Goal: Transaction & Acquisition: Purchase product/service

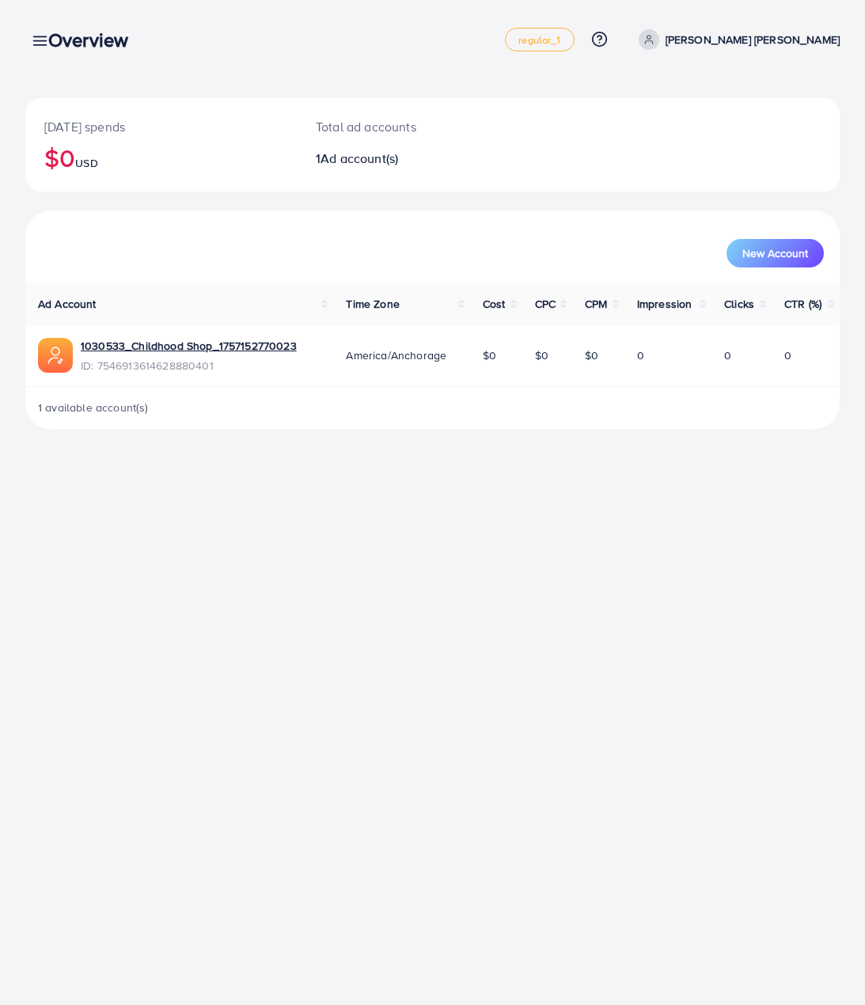
click at [39, 46] on div "Overview" at bounding box center [95, 39] width 118 height 23
click at [40, 40] on div "Overview" at bounding box center [95, 39] width 118 height 23
click at [89, 41] on h3 "Overview" at bounding box center [94, 39] width 93 height 23
click at [37, 44] on div "Overview" at bounding box center [95, 39] width 118 height 23
click at [39, 37] on div "Overview" at bounding box center [95, 39] width 118 height 23
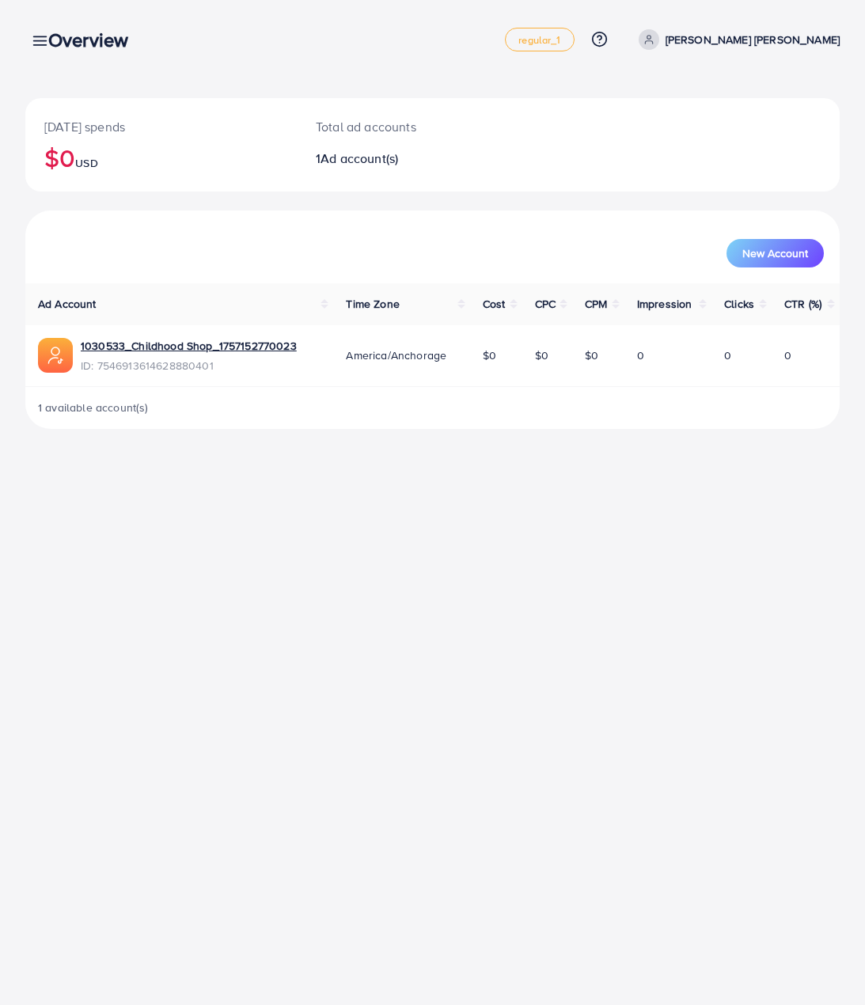
click at [774, 40] on p "[PERSON_NAME] [PERSON_NAME]" at bounding box center [752, 39] width 174 height 19
click at [746, 101] on span "Profile" at bounding box center [741, 94] width 36 height 19
select select "*******"
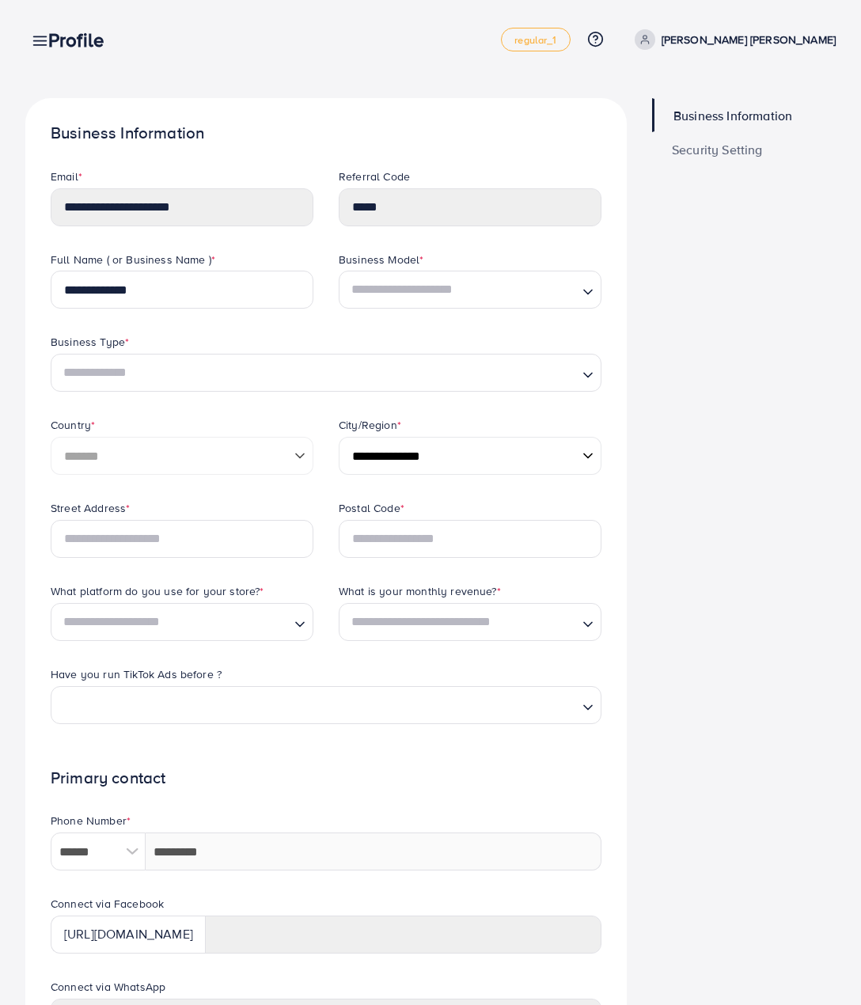
click at [47, 42] on div "Profile" at bounding box center [82, 39] width 93 height 23
click at [32, 42] on icon at bounding box center [40, 40] width 17 height 17
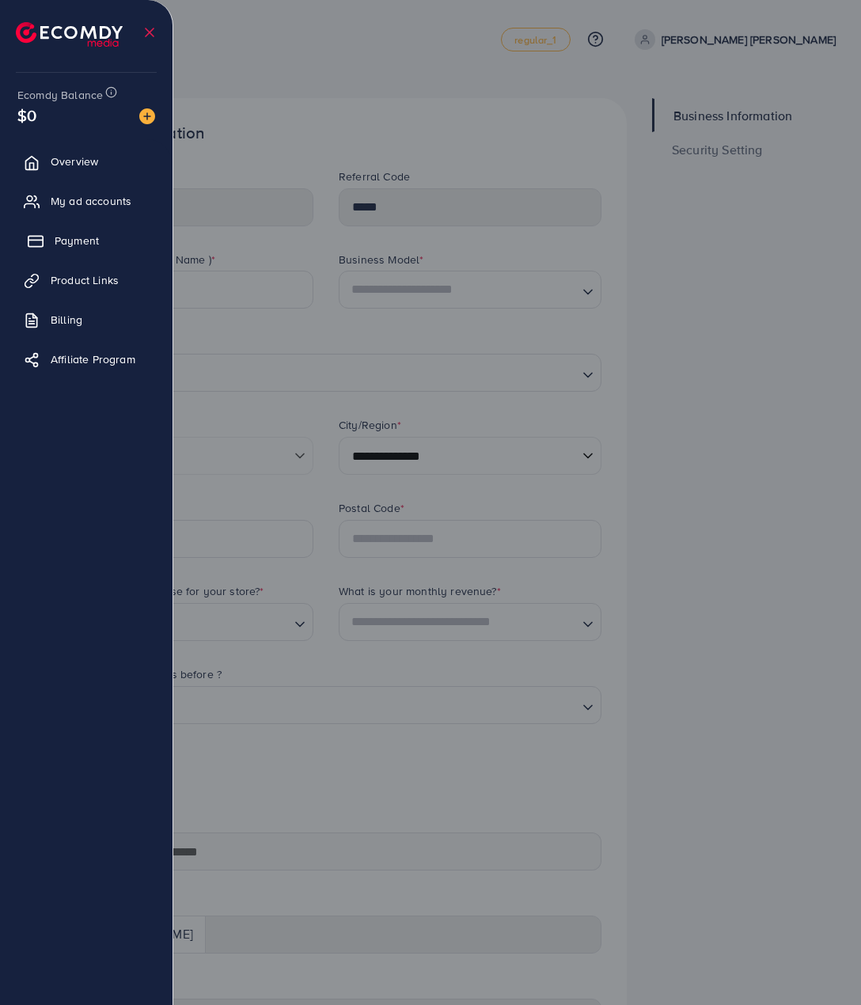
click at [75, 233] on span "Payment" at bounding box center [77, 241] width 44 height 16
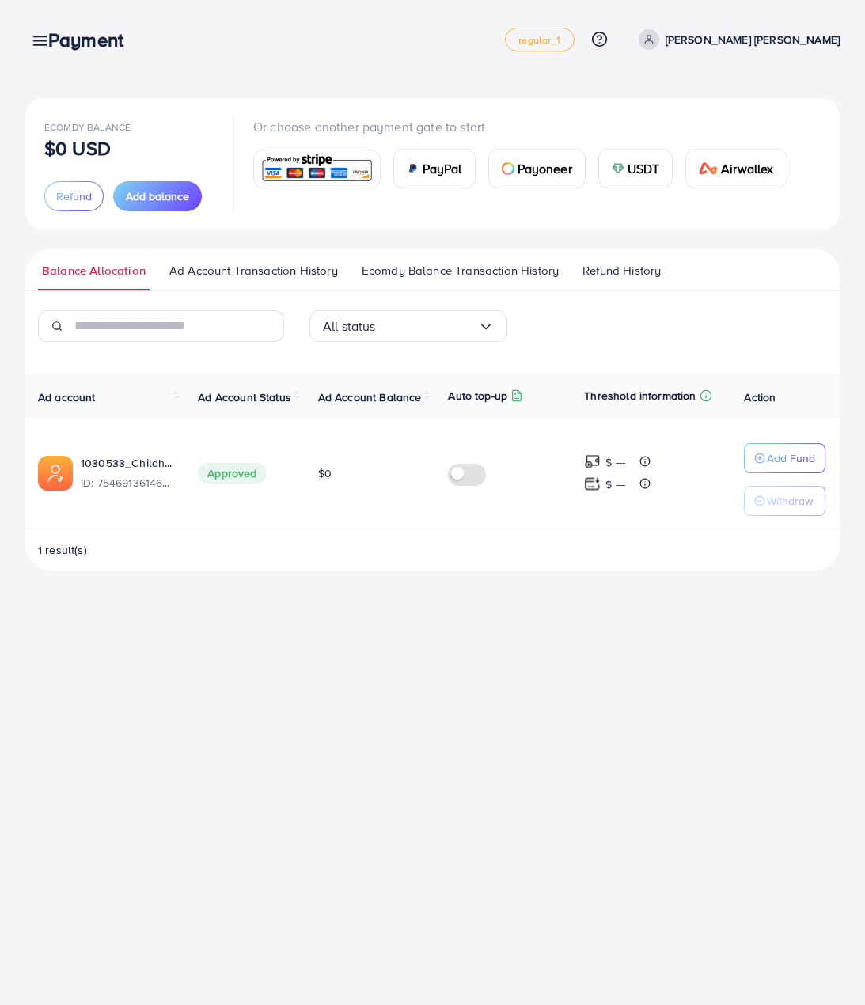
click at [650, 212] on div "Ecomdy Balance $0 USD Refund Add balance Or choose another payment gate to star…" at bounding box center [432, 164] width 814 height 132
click at [180, 194] on span "Add balance" at bounding box center [157, 196] width 63 height 16
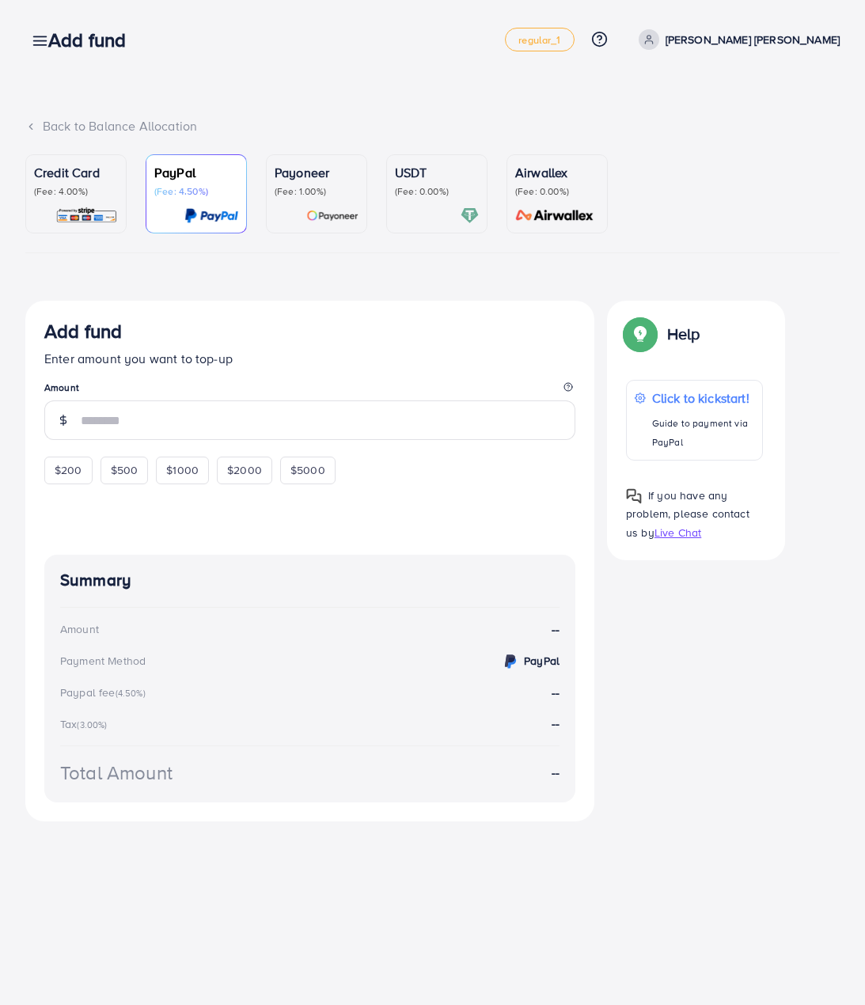
click at [58, 180] on p "Credit Card" at bounding box center [76, 172] width 84 height 19
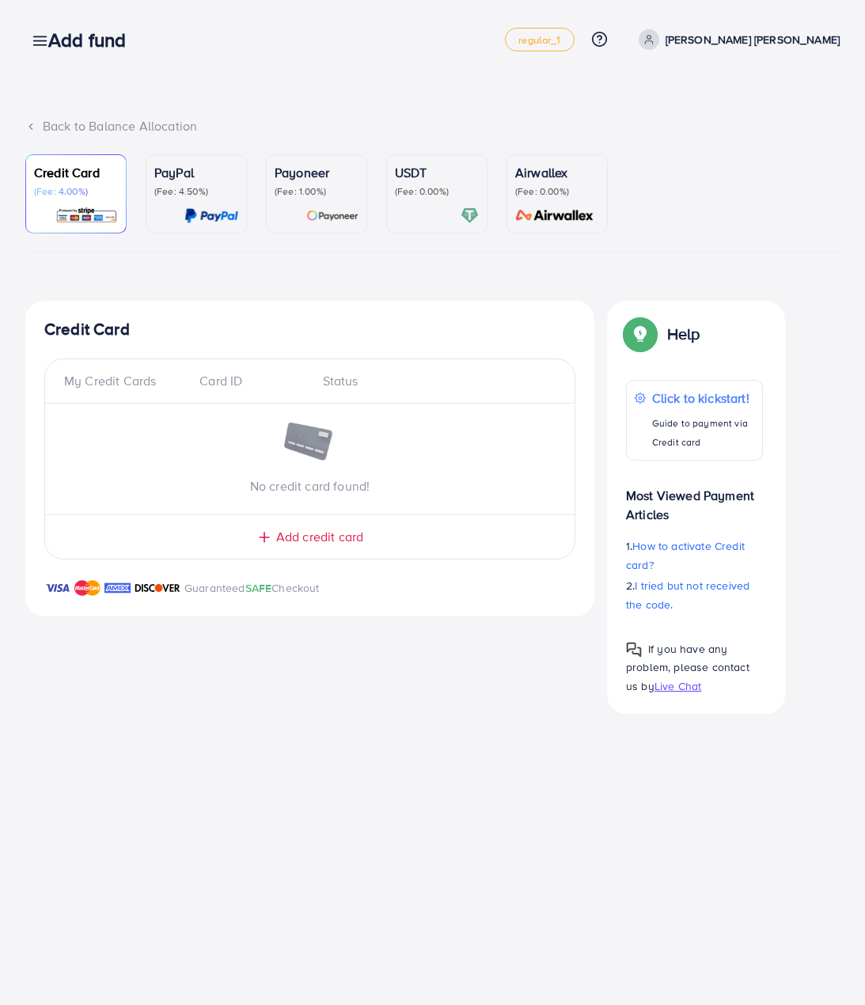
click at [450, 290] on div "Credit Card (Fee: 4.00%) PayPal (Fee: 4.50%) Payoneer (Fee: 1.00%) USDT (Fee: 0…" at bounding box center [432, 433] width 814 height 559
click at [733, 218] on ul "Credit Card (Fee: 4.00%) PayPal (Fee: 4.50%) Payoneer (Fee: 1.00%) USDT (Fee: 0…" at bounding box center [432, 203] width 814 height 99
click at [320, 328] on h4 "Credit Card" at bounding box center [309, 330] width 531 height 20
click at [314, 544] on span "Add credit card" at bounding box center [319, 537] width 87 height 18
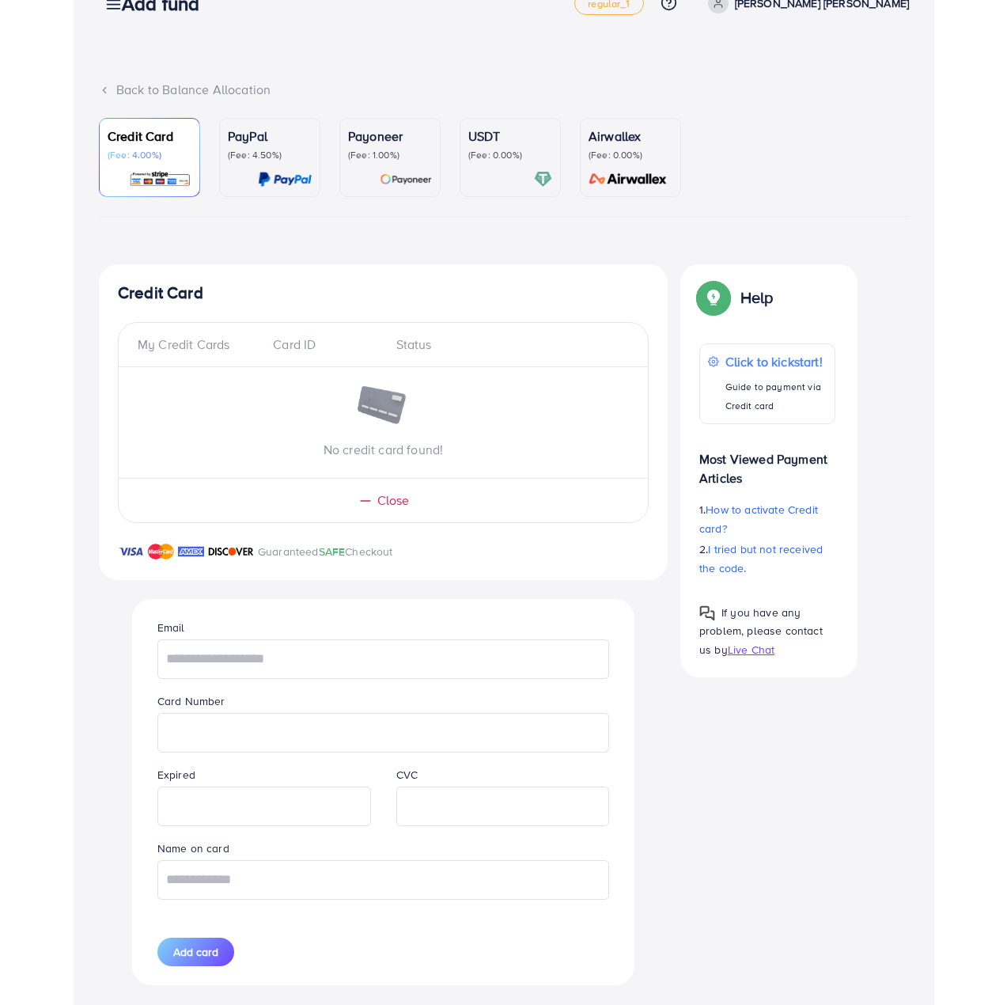
scroll to position [65, 0]
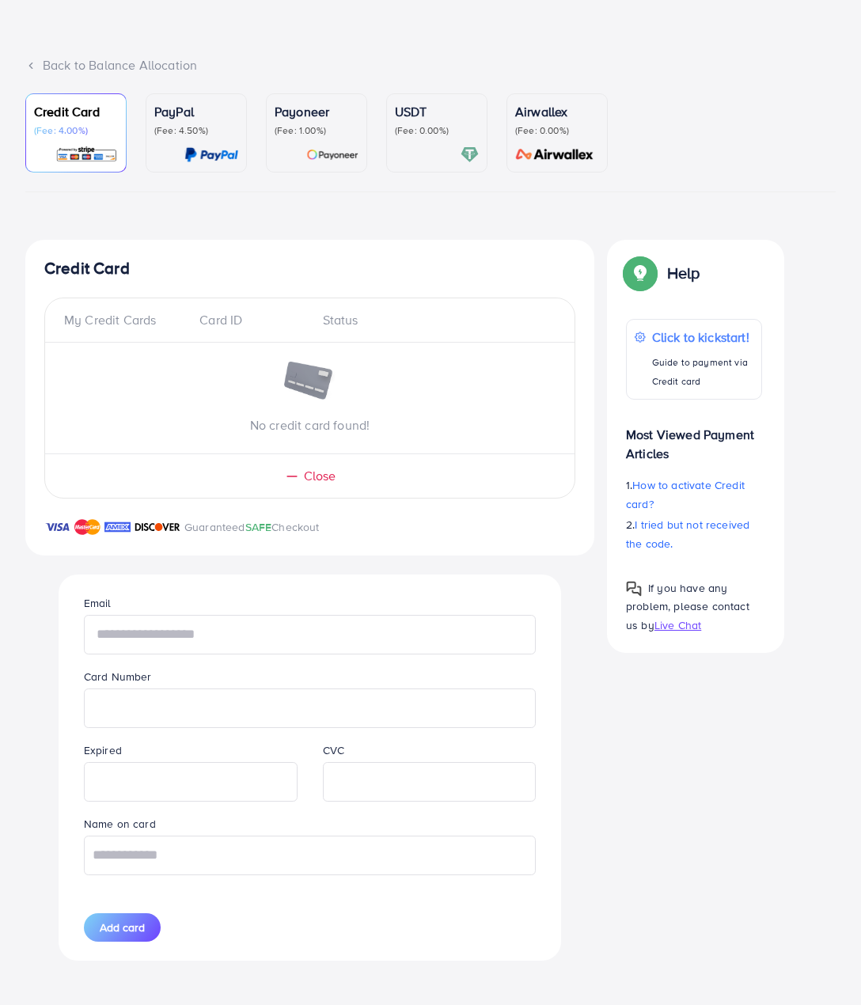
drag, startPoint x: 178, startPoint y: 631, endPoint x: 202, endPoint y: 631, distance: 23.7
click at [178, 631] on input "text" at bounding box center [310, 635] width 452 height 40
click at [722, 816] on div "Credit Card My Credit Cards Card ID Status No credit card found! Close Guarante…" at bounding box center [430, 610] width 810 height 740
click at [736, 125] on ul "Credit Card (Fee: 4.00%) PayPal (Fee: 4.50%) Payoneer (Fee: 1.00%) USDT (Fee: 0…" at bounding box center [430, 142] width 810 height 99
click at [276, 228] on div "Credit Card (Fee: 4.00%) PayPal (Fee: 4.50%) Payoneer (Fee: 1.00%) USDT (Fee: 0…" at bounding box center [430, 536] width 810 height 886
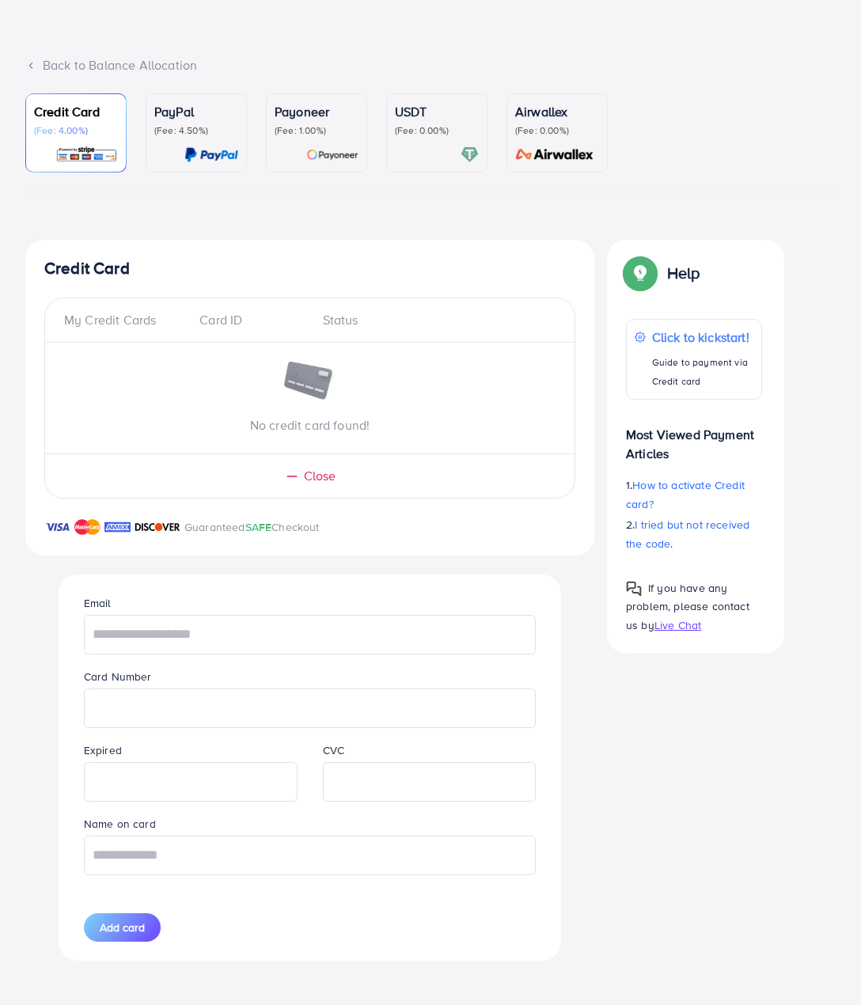
click at [190, 601] on div "Email" at bounding box center [309, 623] width 477 height 60
drag, startPoint x: 193, startPoint y: 641, endPoint x: 289, endPoint y: 572, distance: 117.9
click at [193, 640] on input "text" at bounding box center [310, 635] width 452 height 40
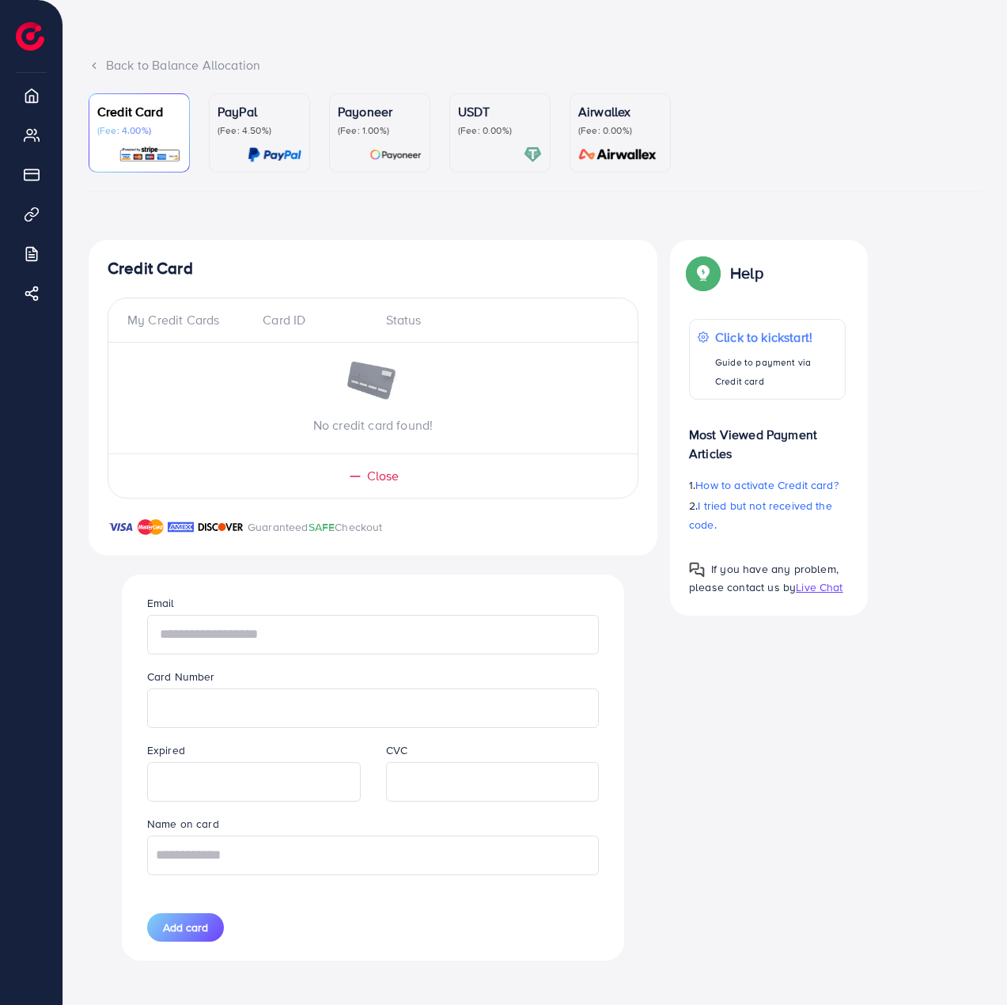
drag, startPoint x: 268, startPoint y: 631, endPoint x: 297, endPoint y: 650, distance: 34.2
click at [268, 631] on input "text" at bounding box center [373, 635] width 452 height 40
paste input "**********"
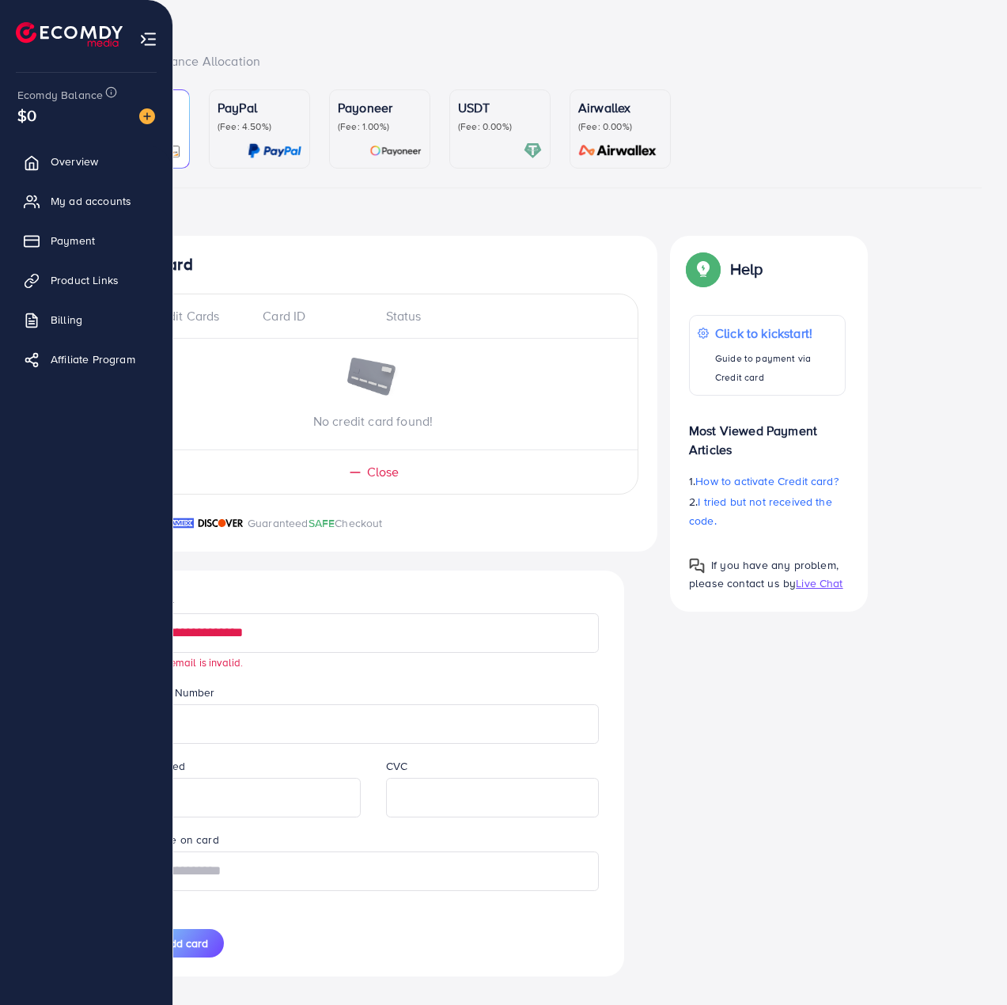
drag, startPoint x: 298, startPoint y: 643, endPoint x: 21, endPoint y: 642, distance: 276.9
click at [21, 642] on div "**********" at bounding box center [503, 478] width 1007 height 1086
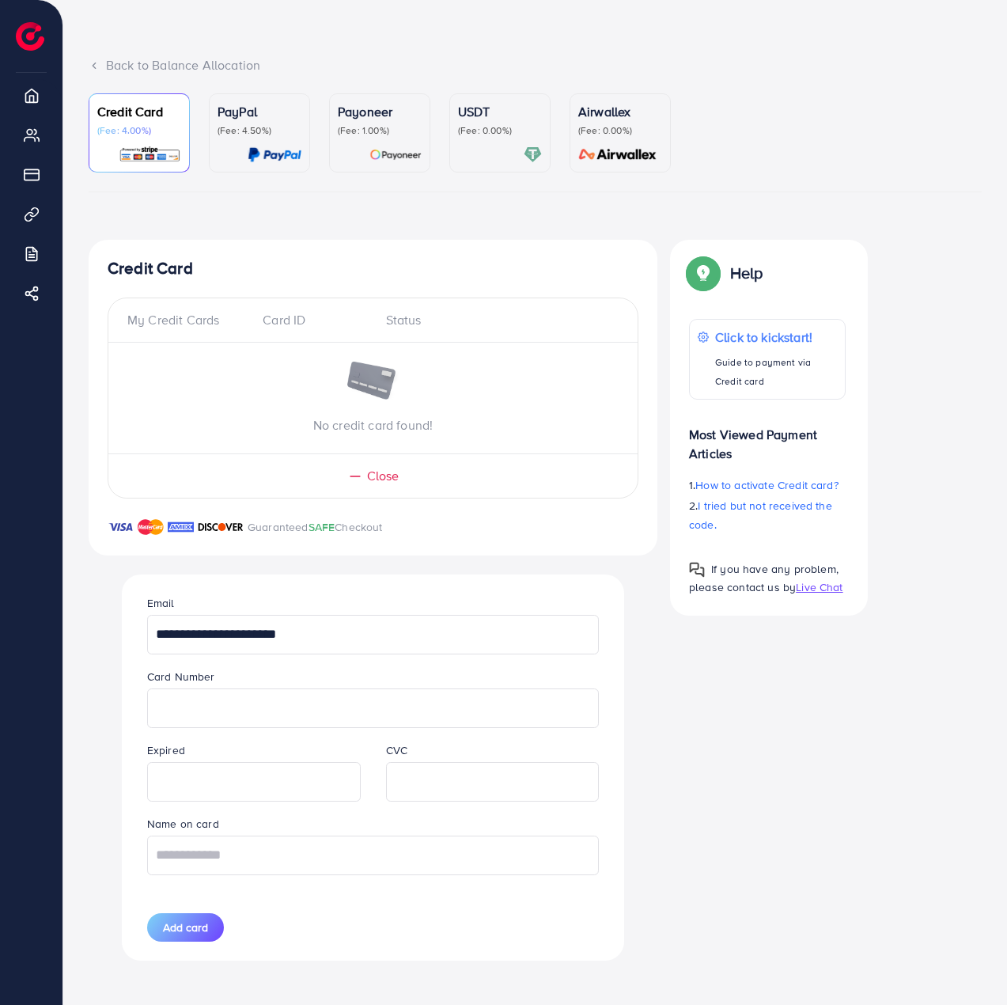
type input "**********"
click at [213, 855] on input "text" at bounding box center [373, 856] width 452 height 40
type input "**********"
click at [189, 918] on button "Add card" at bounding box center [185, 927] width 77 height 28
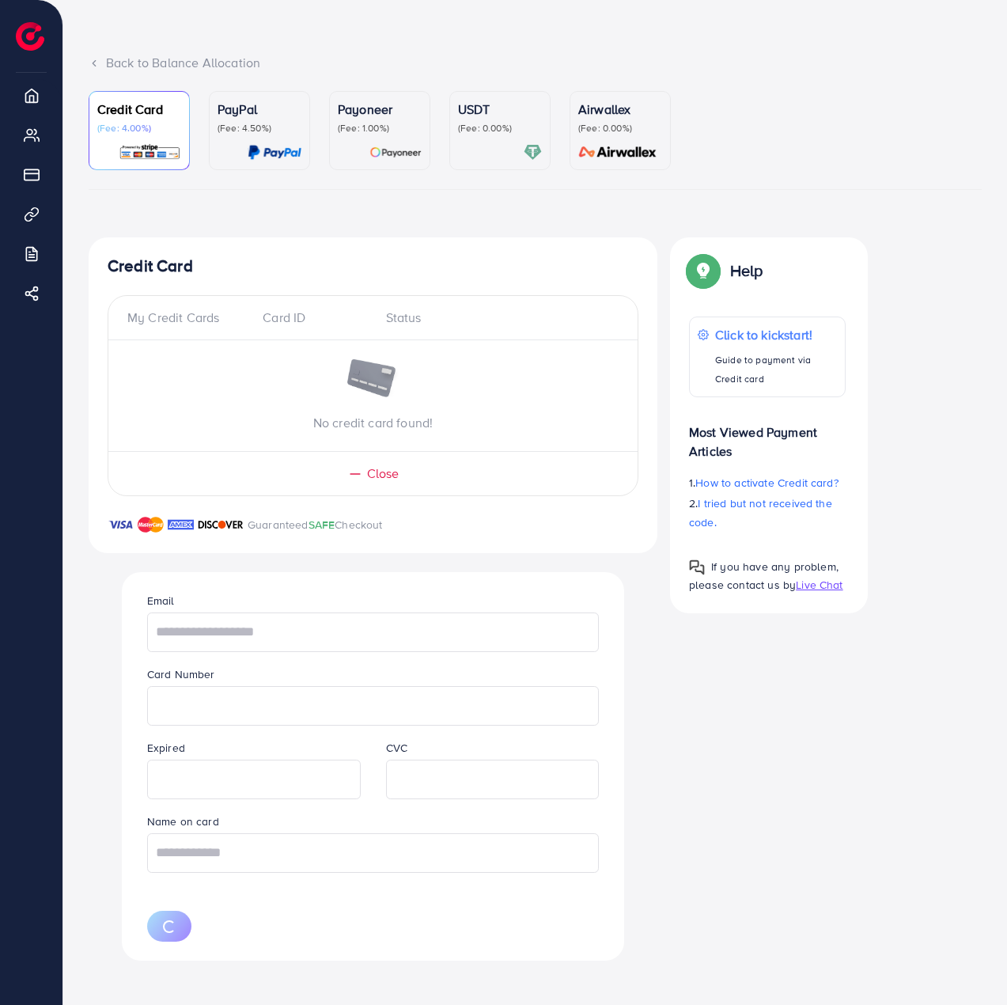
scroll to position [0, 0]
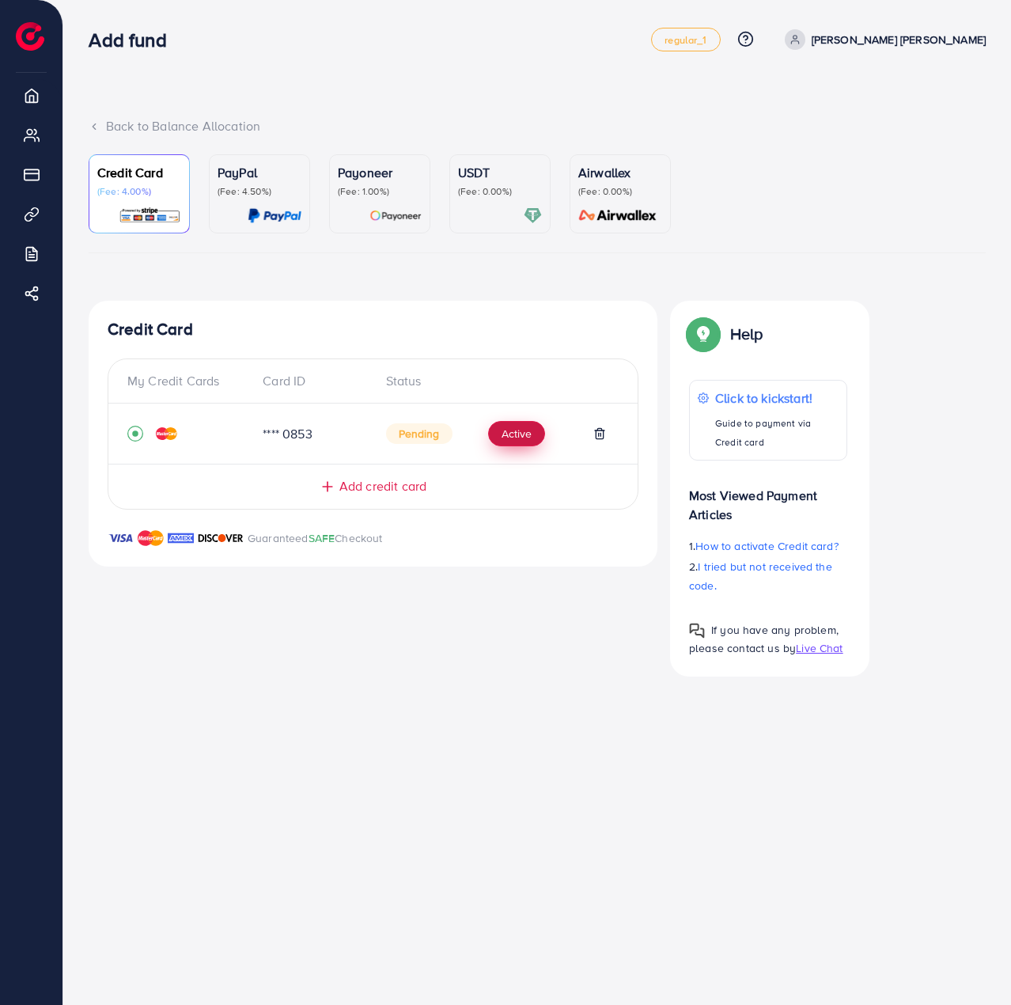
click at [495, 437] on button "Active" at bounding box center [516, 433] width 57 height 25
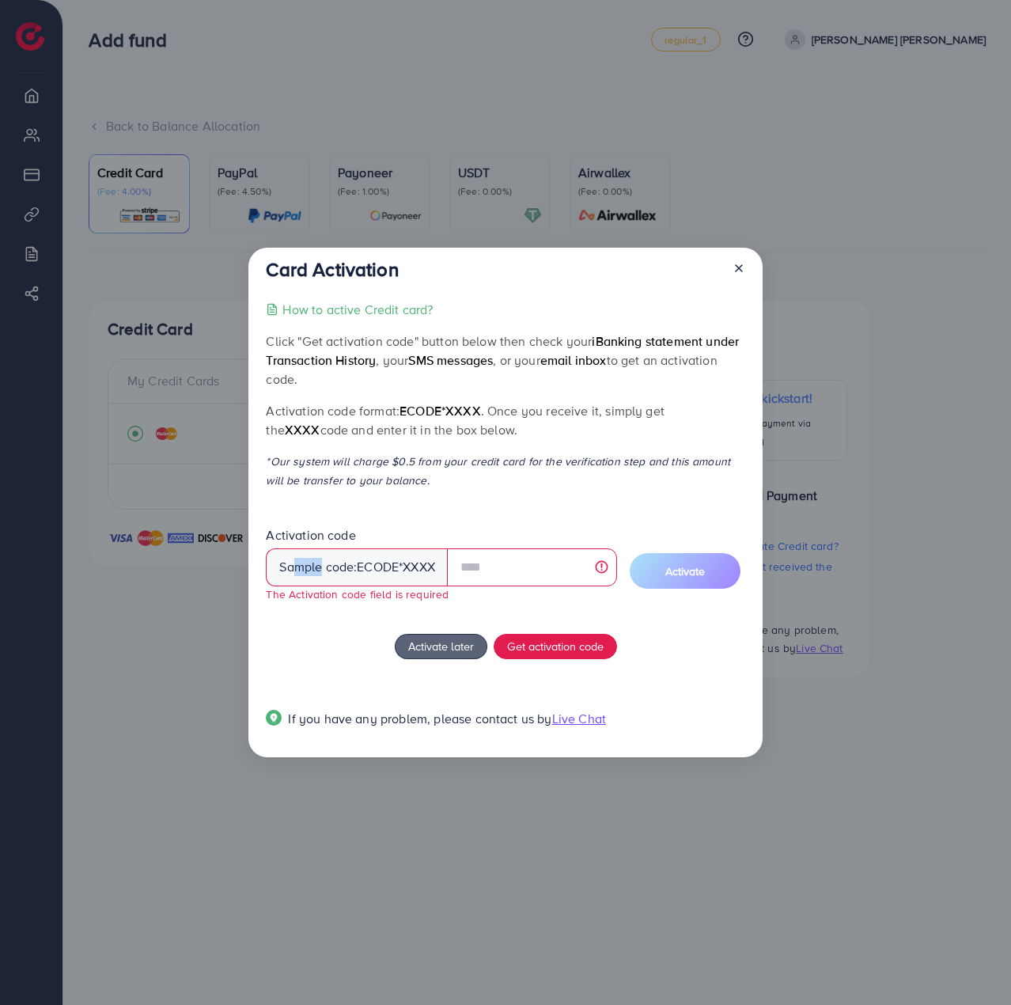
drag, startPoint x: 309, startPoint y: 556, endPoint x: 303, endPoint y: 567, distance: 12.1
click at [290, 561] on div "Sample code: ecode *XXXX" at bounding box center [357, 567] width 182 height 38
click at [373, 570] on span "ecode" at bounding box center [378, 567] width 42 height 18
click at [539, 565] on input "text" at bounding box center [532, 567] width 170 height 38
drag, startPoint x: 395, startPoint y: 364, endPoint x: 587, endPoint y: 357, distance: 192.4
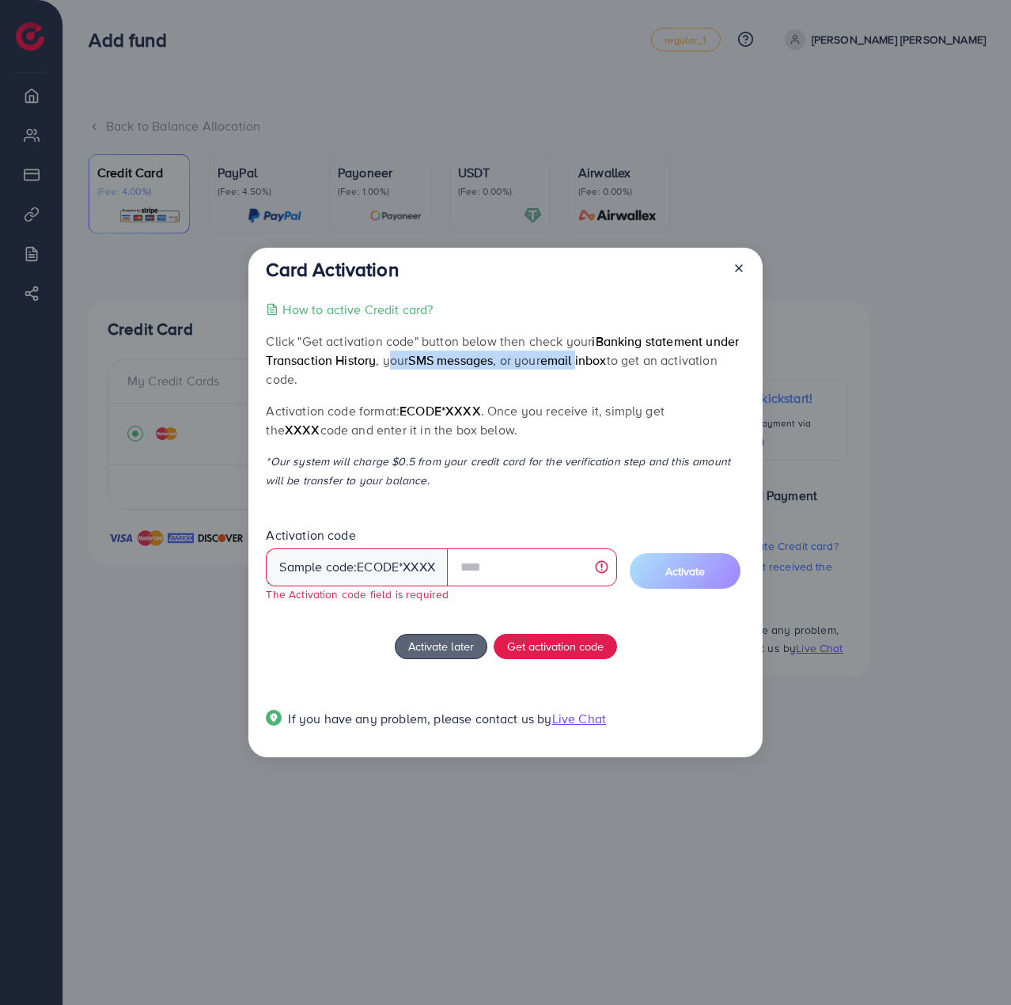
click at [587, 357] on p "Click "Get activation code" button below then check your iBanking statement und…" at bounding box center [505, 360] width 479 height 57
click at [654, 450] on div "How to active Credit card? Click "Get activation code" button below then check …" at bounding box center [505, 523] width 479 height 447
click at [557, 650] on span "Get activation code" at bounding box center [555, 646] width 97 height 17
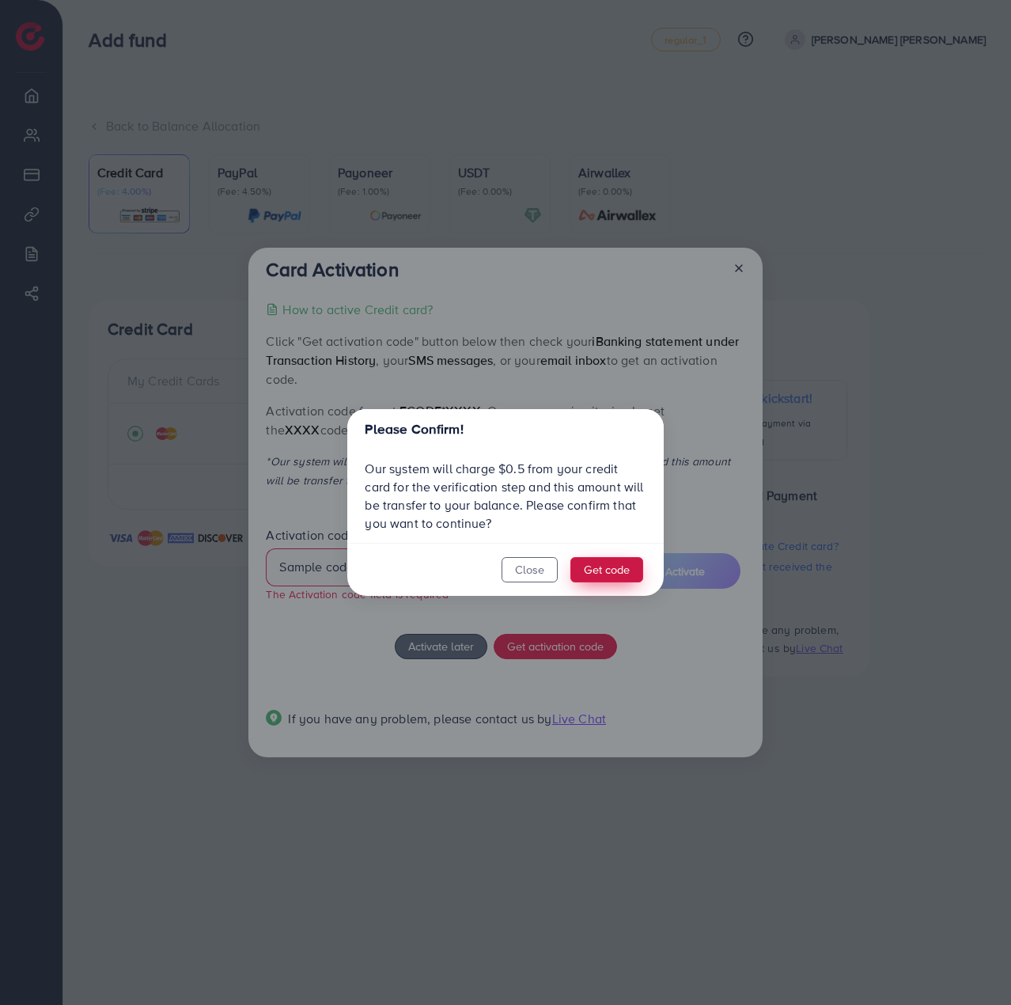
click at [608, 567] on button "Get code" at bounding box center [606, 569] width 73 height 25
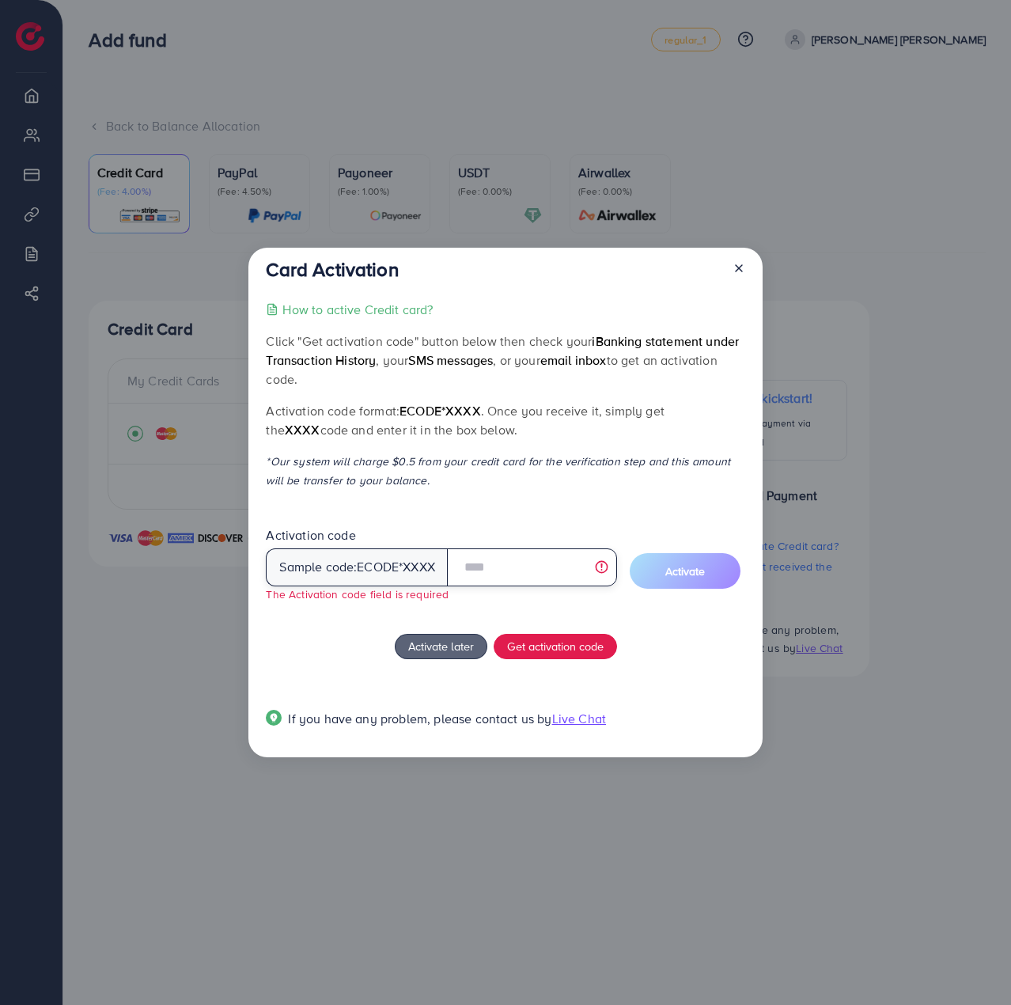
click at [511, 574] on input "text" at bounding box center [532, 567] width 170 height 38
paste input "****"
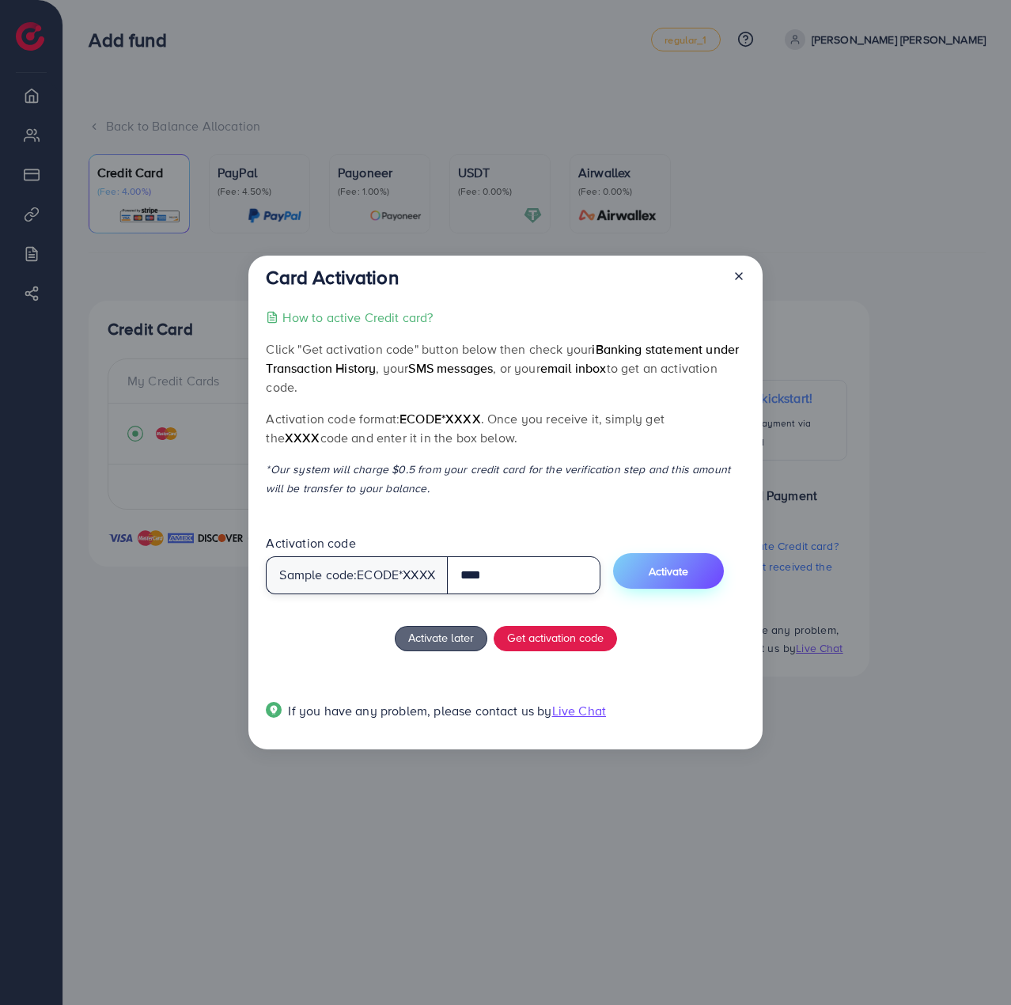
type input "****"
click at [688, 576] on span "Activate" at bounding box center [669, 571] width 40 height 16
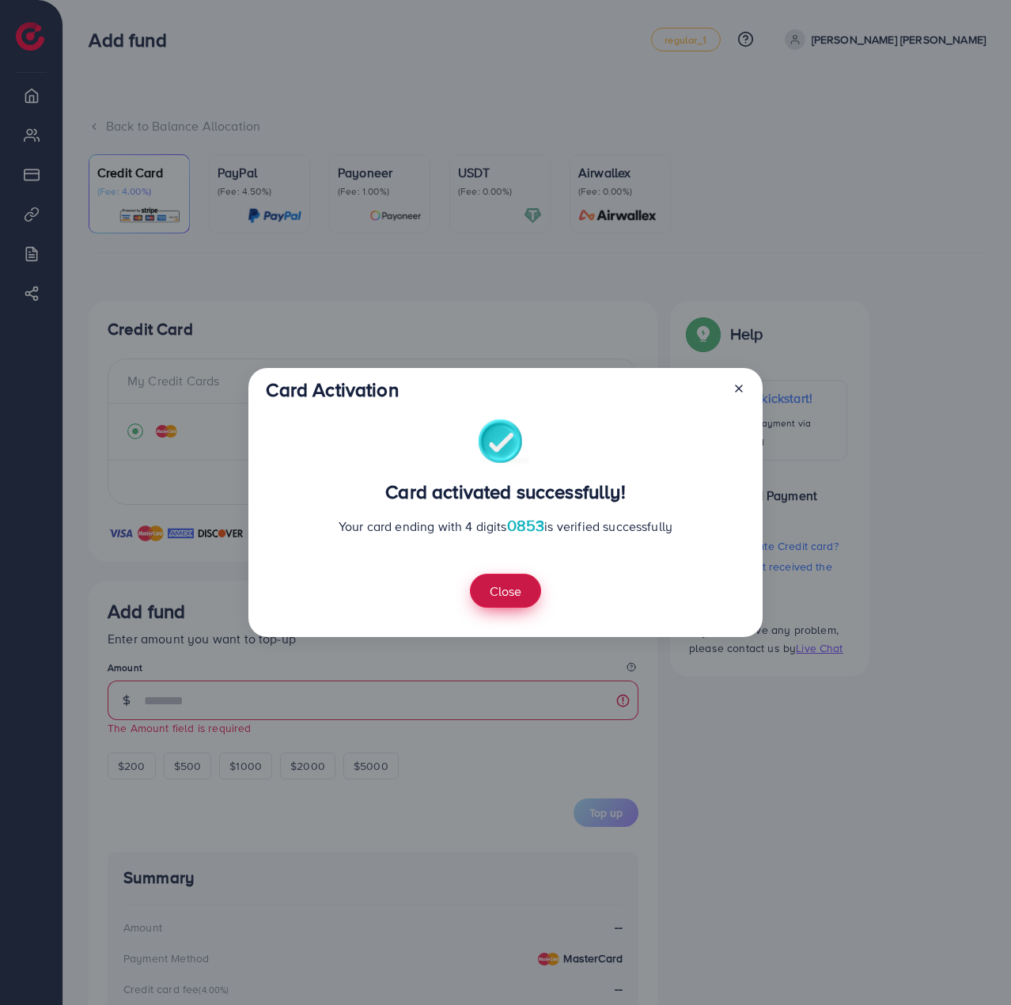
click at [500, 596] on button "Close" at bounding box center [505, 591] width 71 height 34
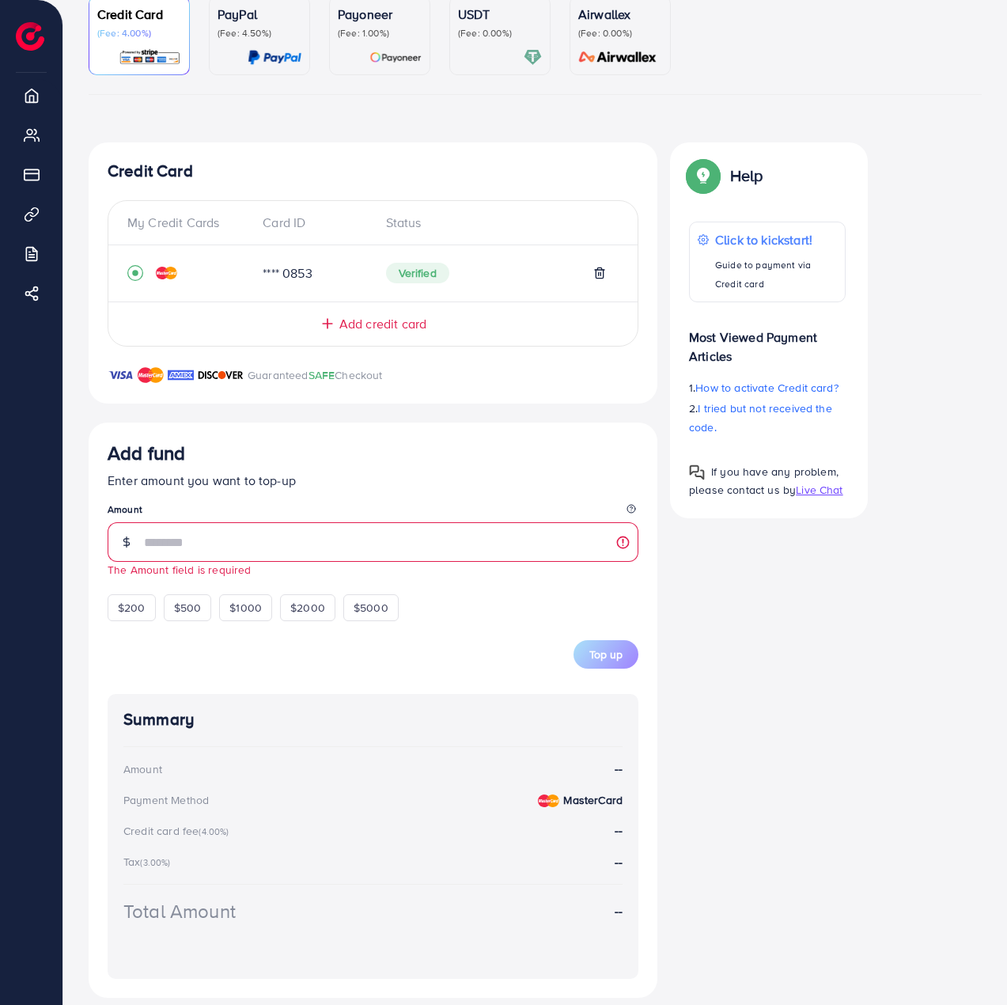
scroll to position [180, 0]
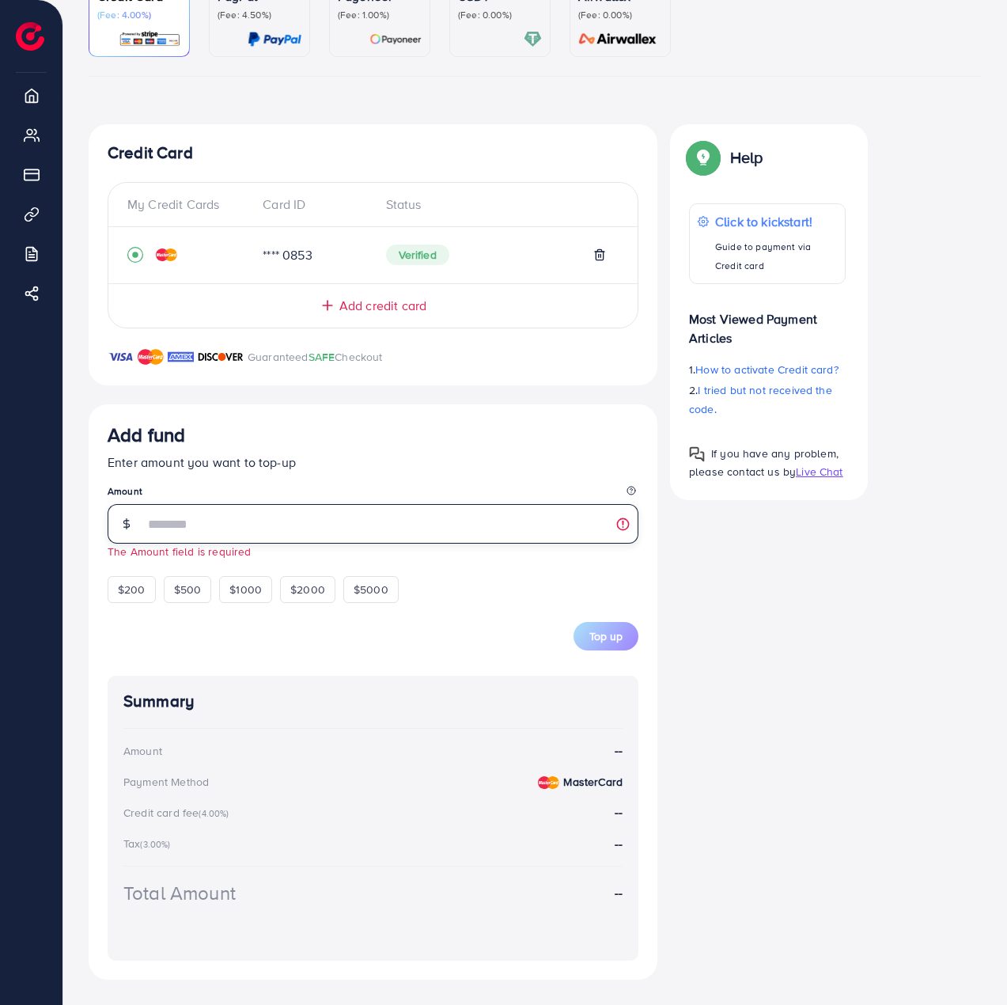
click at [177, 525] on input "number" at bounding box center [391, 524] width 495 height 40
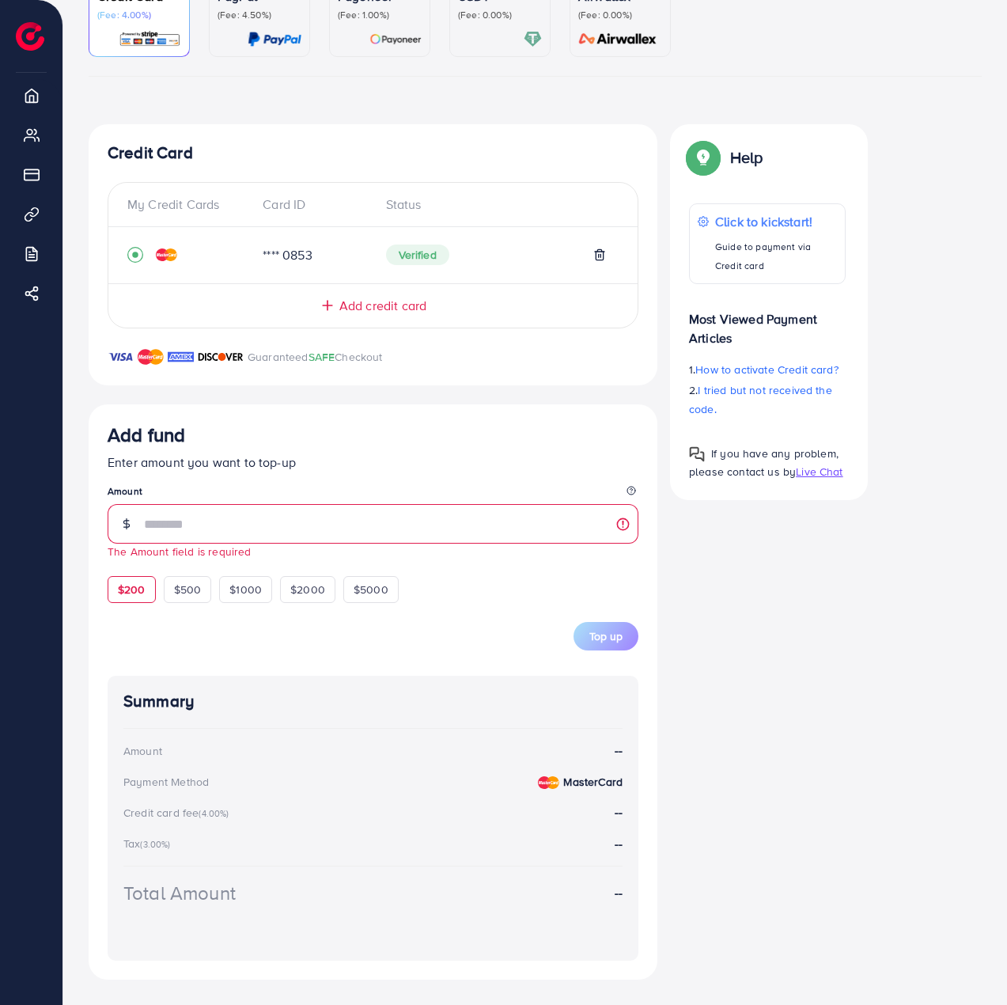
click at [116, 593] on div "$200" at bounding box center [132, 589] width 48 height 27
type input "***"
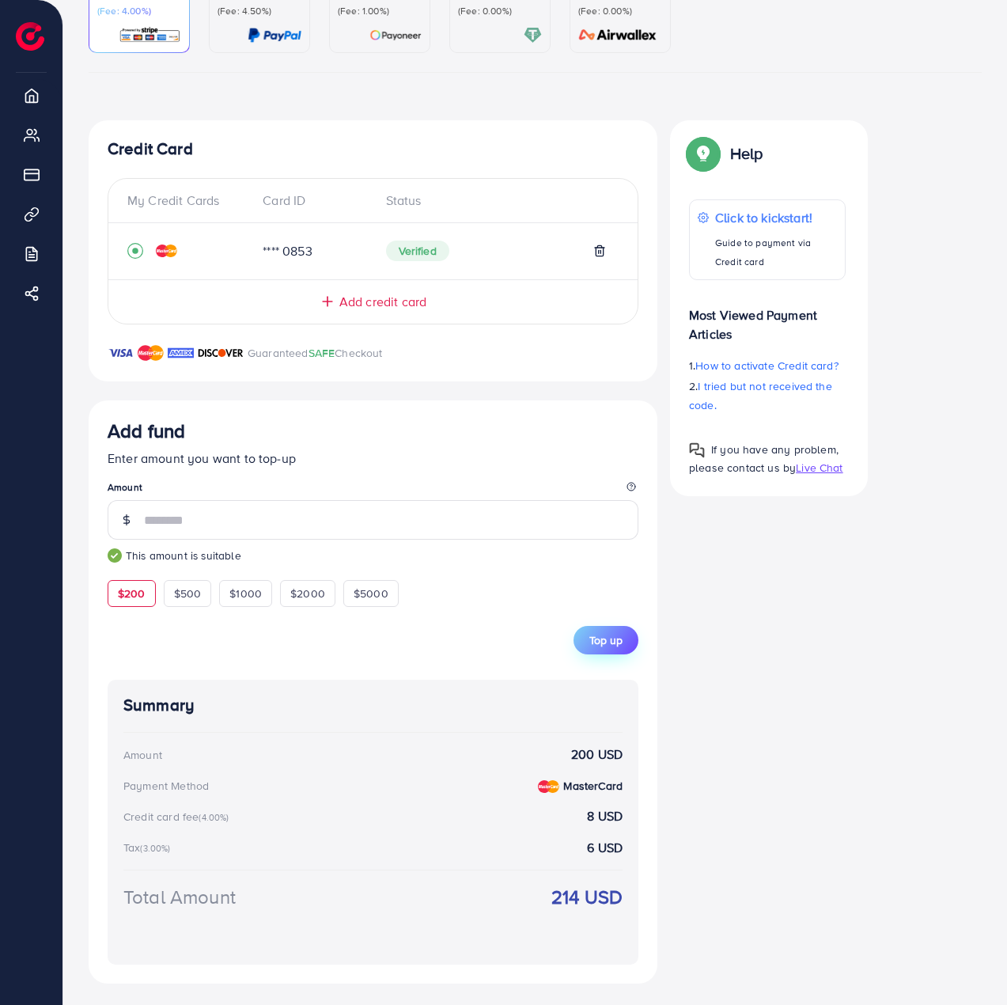
click at [618, 646] on span "Top up" at bounding box center [605, 640] width 33 height 16
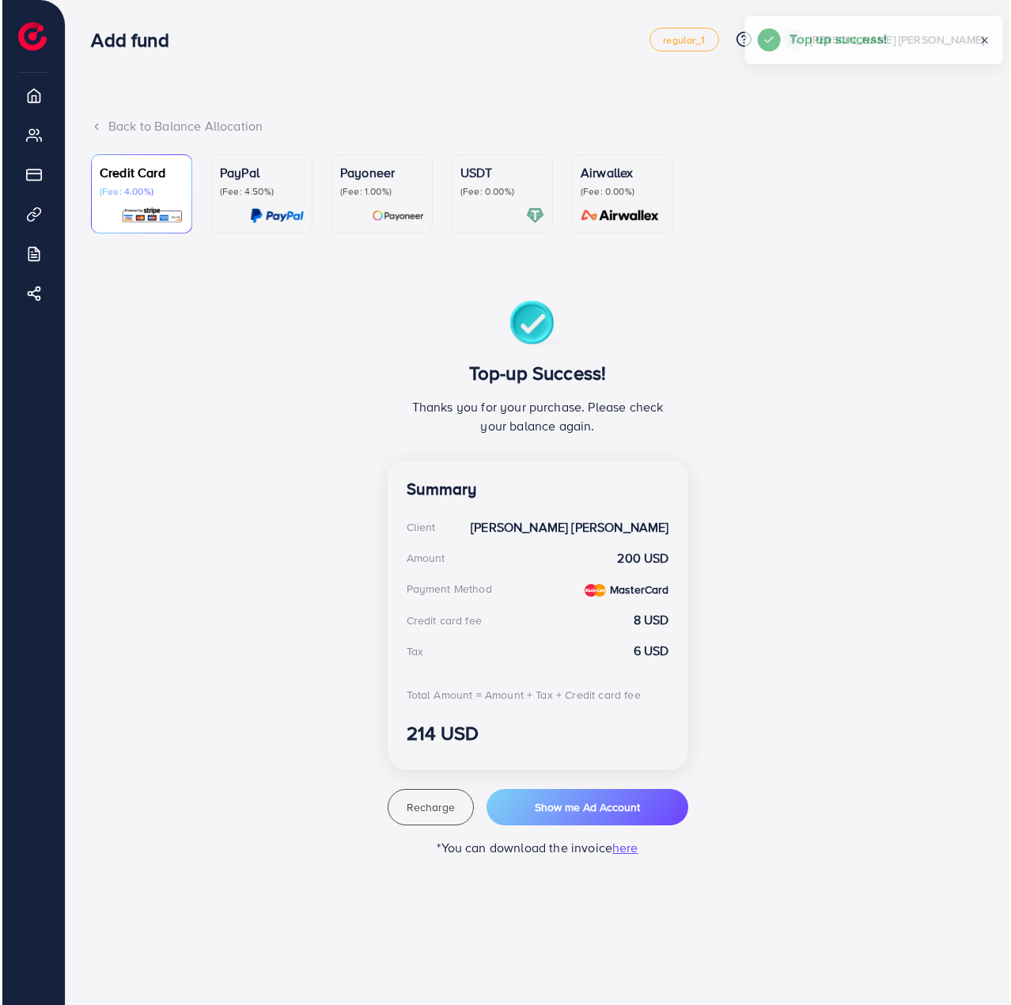
scroll to position [0, 0]
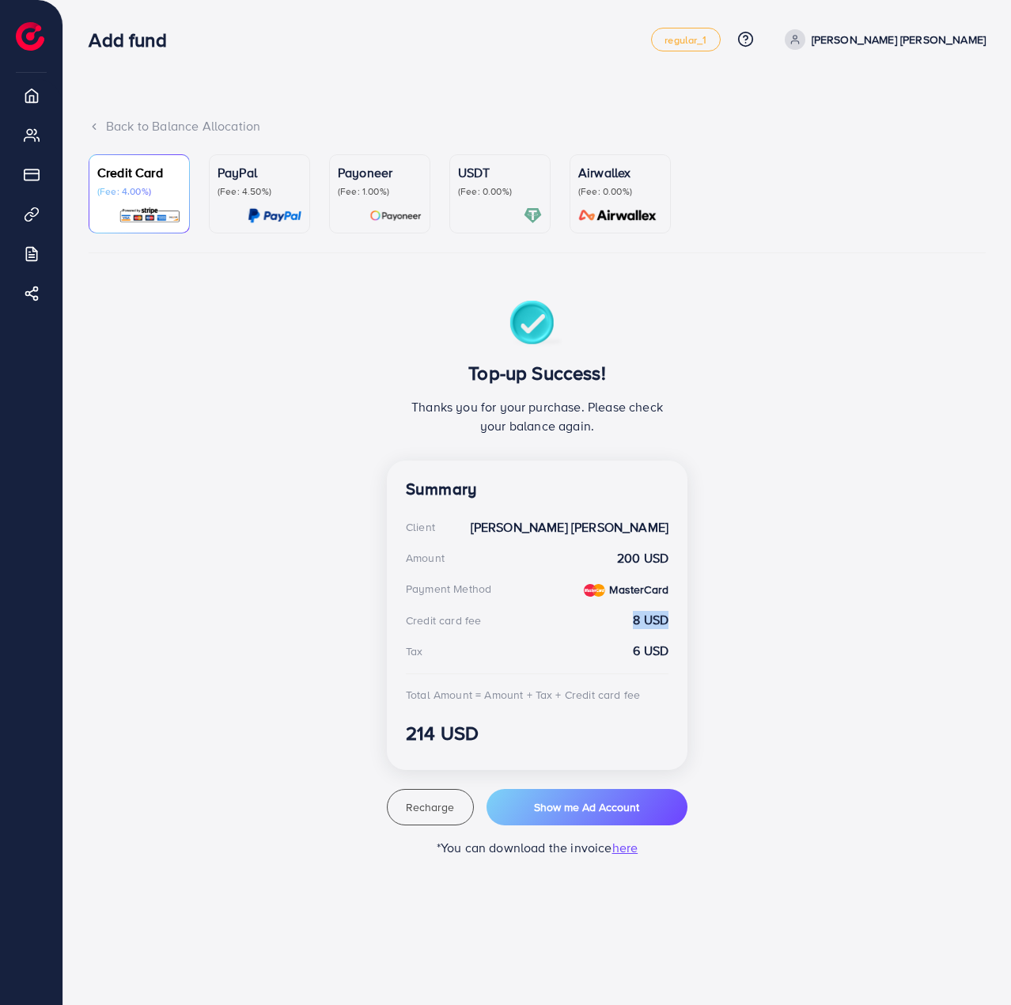
drag, startPoint x: 661, startPoint y: 620, endPoint x: 671, endPoint y: 620, distance: 10.3
click at [671, 620] on div "Summary Client Phạm Ngọc Anh Amount 200 USD Payment Method MasterCard Credit ca…" at bounding box center [537, 614] width 301 height 309
click at [631, 856] on span "here" at bounding box center [625, 847] width 26 height 17
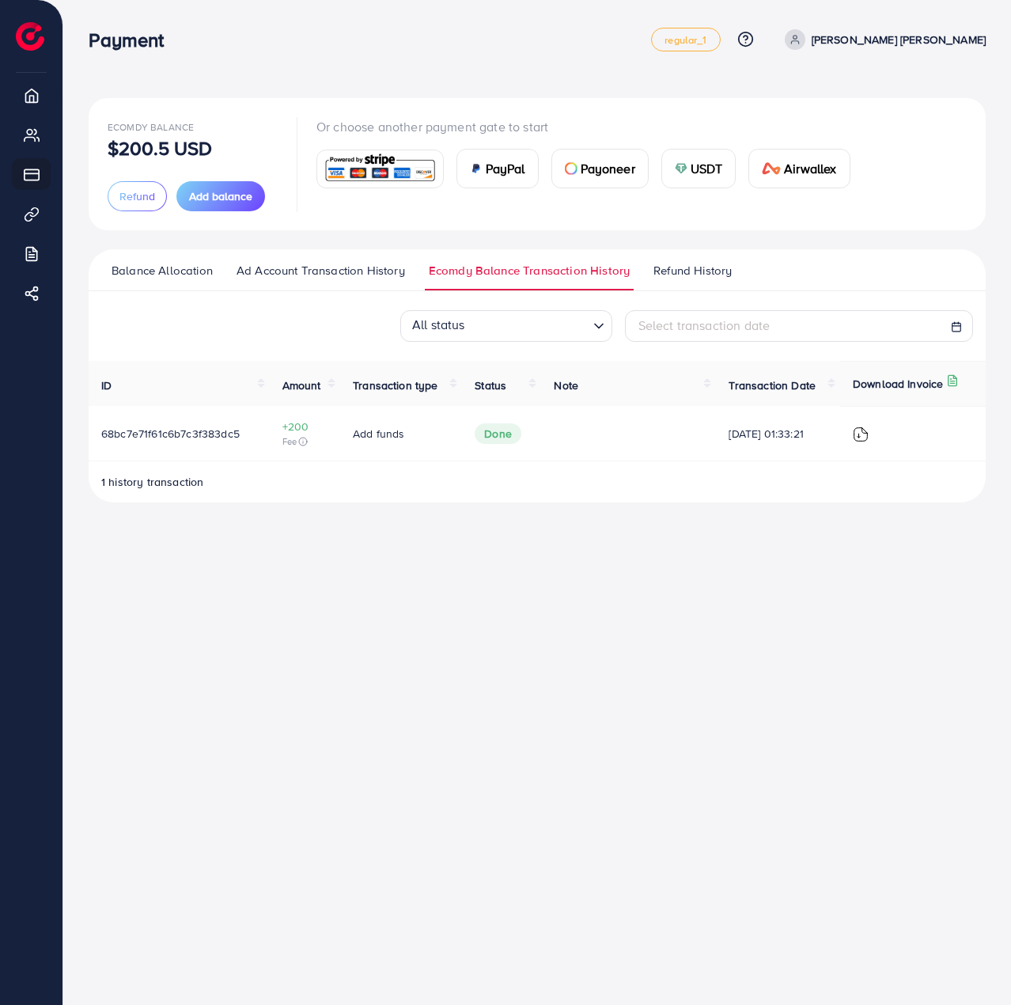
click at [303, 442] on icon at bounding box center [302, 441] width 9 height 9
click at [121, 706] on div "Payment regular_1 Help Center Contact Support Plans and Pricing Term and policy…" at bounding box center [505, 502] width 1011 height 1005
